Goal: Task Accomplishment & Management: Manage account settings

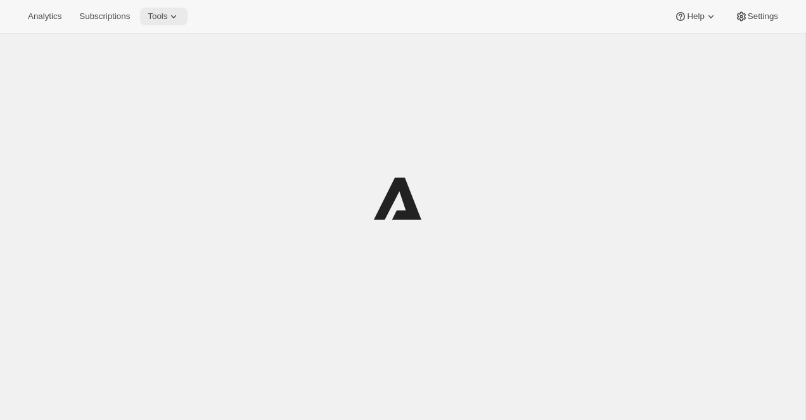
click at [180, 19] on icon at bounding box center [173, 16] width 13 height 13
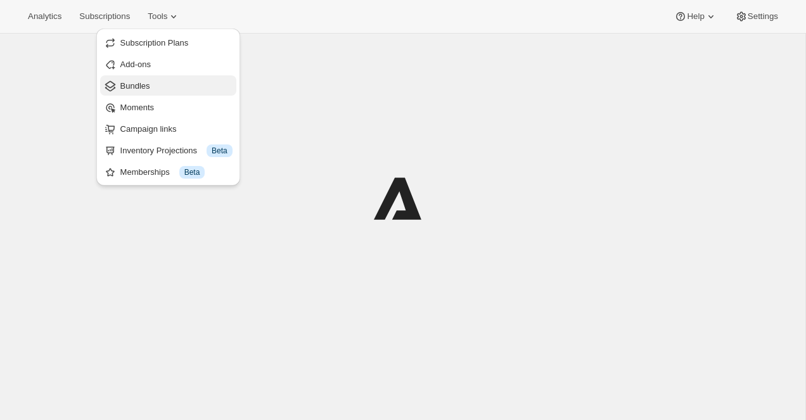
click at [150, 89] on span "Bundles" at bounding box center [135, 86] width 30 height 10
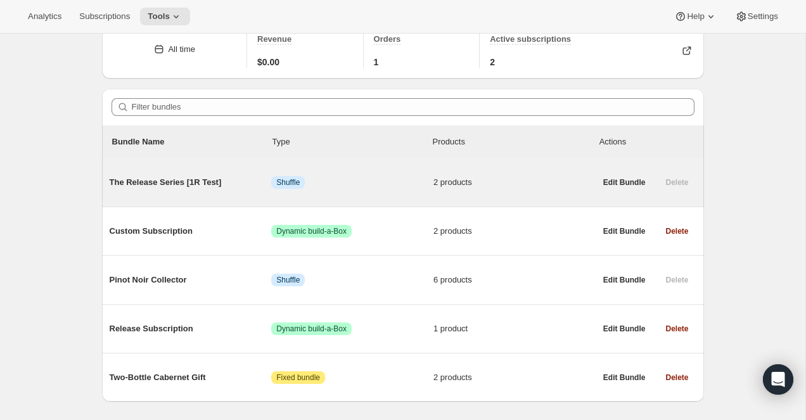
scroll to position [81, 0]
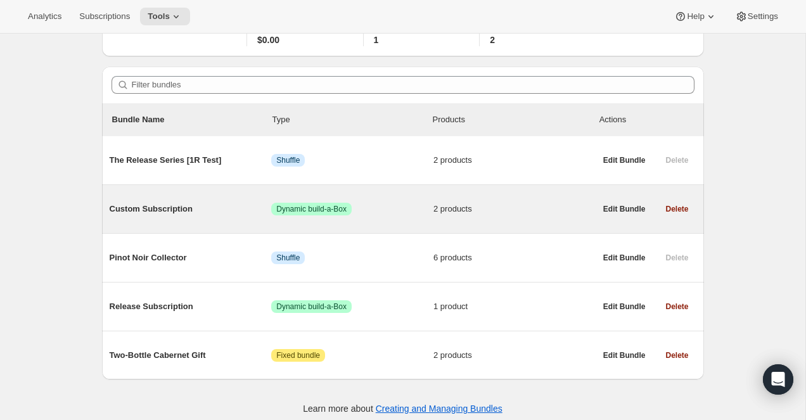
click at [180, 208] on span "Custom Subscription" at bounding box center [191, 209] width 162 height 13
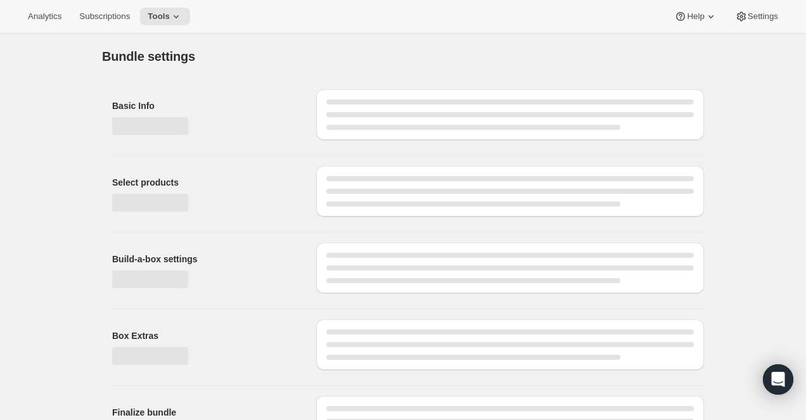
type input "Custom Subscription"
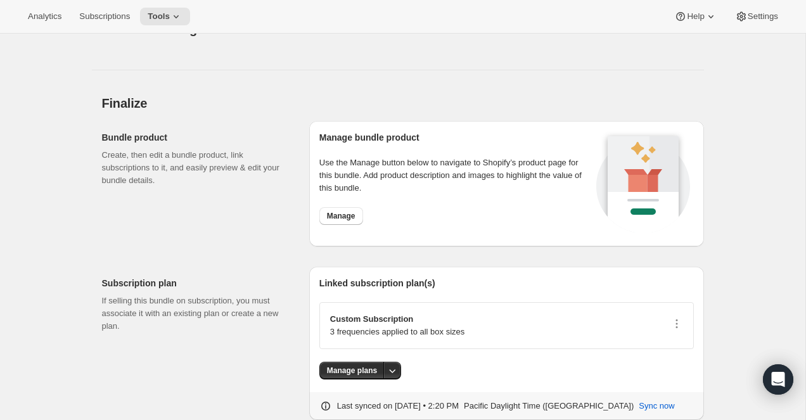
scroll to position [1016, 0]
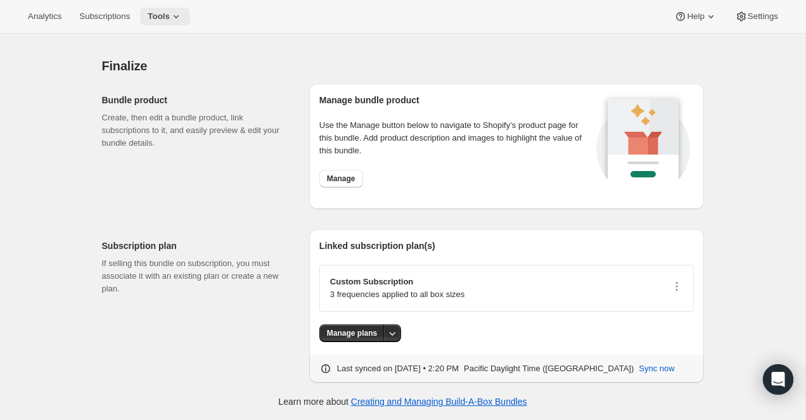
click at [182, 15] on icon at bounding box center [176, 16] width 13 height 13
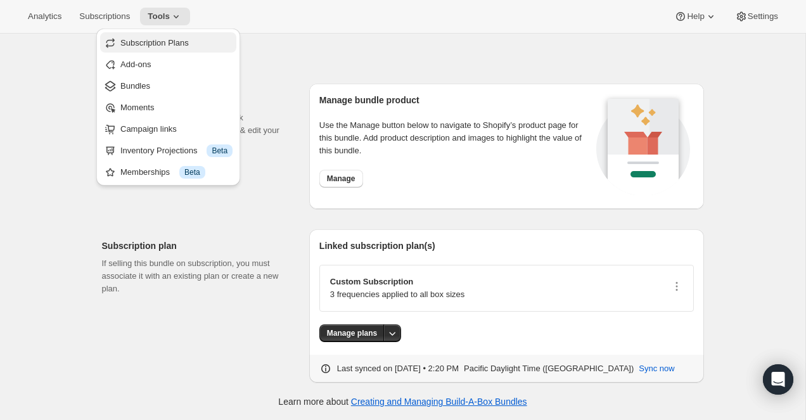
click at [180, 45] on span "Subscription Plans" at bounding box center [154, 43] width 68 height 10
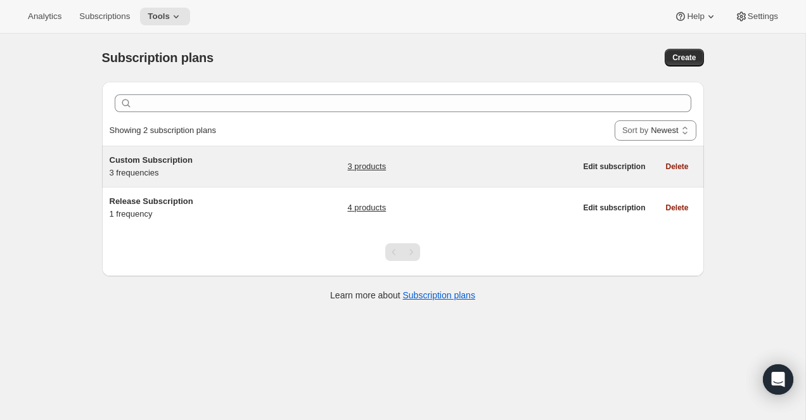
click at [174, 162] on span "Custom Subscription" at bounding box center [151, 160] width 83 height 10
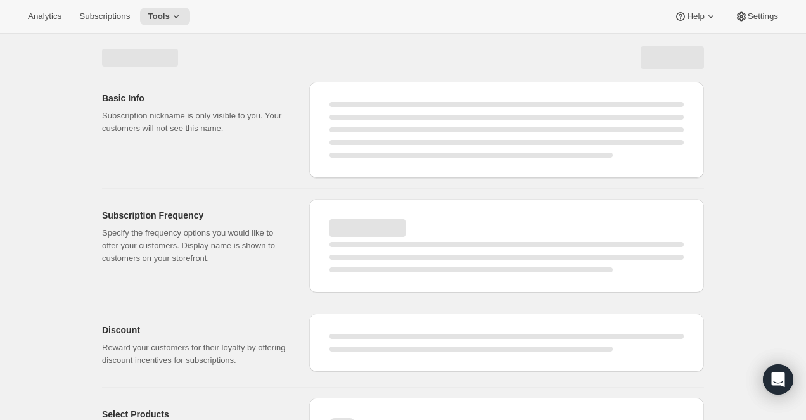
select select "WEEK"
select select "MONTH"
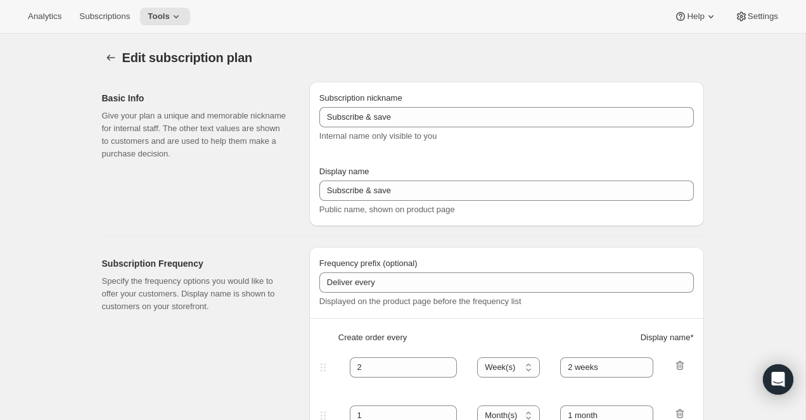
type input "Custom Subscription"
type input "1"
select select "MONTH"
type input "1 month"
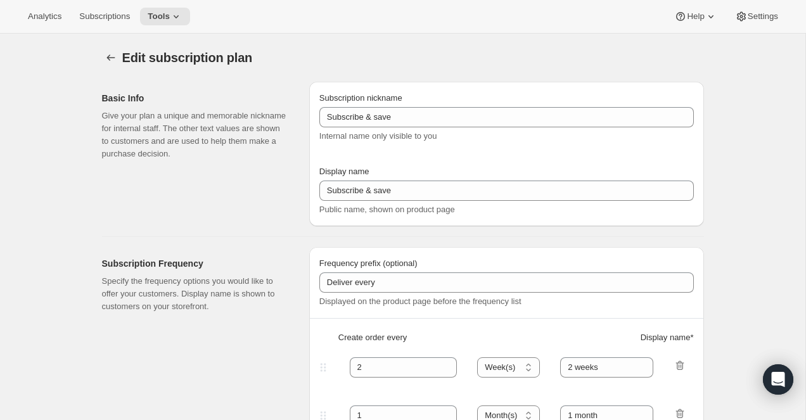
type input "2"
type input "2 Months"
type input "Choose which wines you’d like, how many bottles you’d like of each, and how oft…"
select select "MONTH"
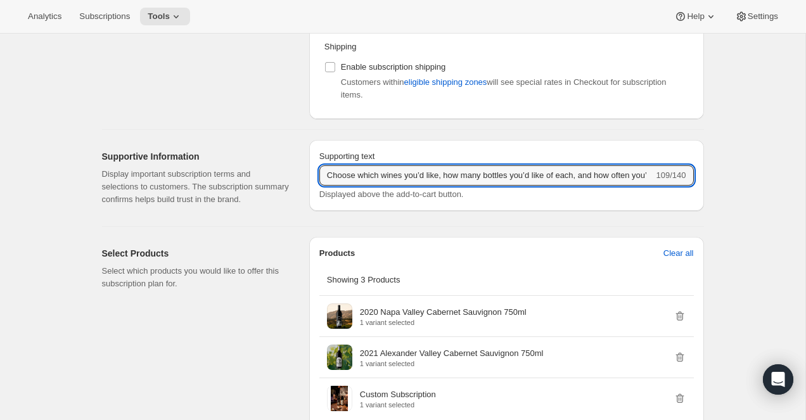
scroll to position [0, 106]
drag, startPoint x: 501, startPoint y: 179, endPoint x: 703, endPoint y: 202, distance: 203.4
click at [703, 202] on div "Edit subscription plan. This page is ready Edit subscription plan Basic Info Gi…" at bounding box center [403, 96] width 632 height 1371
click at [727, 204] on div "Edit subscription plan. This page is ready Edit subscription plan Basic Info Gi…" at bounding box center [402, 96] width 805 height 1371
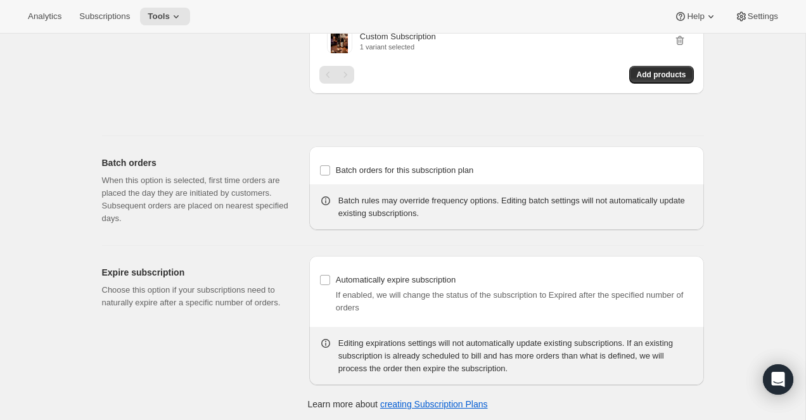
scroll to position [997, 0]
